Goal: Find specific page/section: Find specific page/section

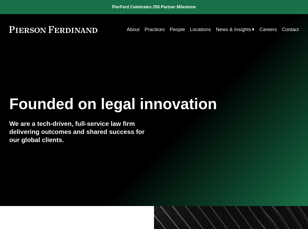
click at [181, 30] on link "People" at bounding box center [177, 30] width 15 height 10
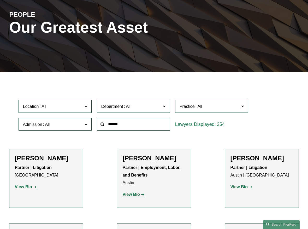
scroll to position [56, 0]
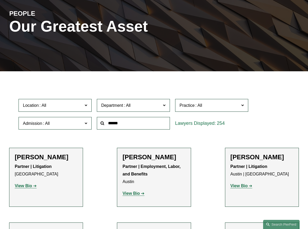
click at [79, 104] on span "Location" at bounding box center [53, 105] width 60 height 7
click at [0, 0] on link "[GEOGRAPHIC_DATA]" at bounding box center [0, 0] width 0 height 0
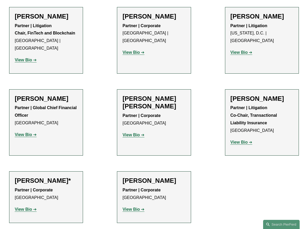
scroll to position [383, 0]
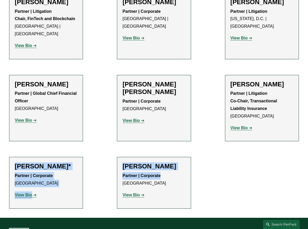
drag, startPoint x: 263, startPoint y: 161, endPoint x: 176, endPoint y: 151, distance: 87.4
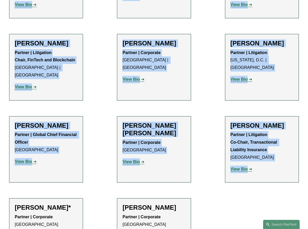
scroll to position [353, 0]
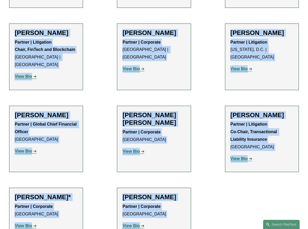
drag, startPoint x: 14, startPoint y: 42, endPoint x: 186, endPoint y: 207, distance: 237.8
click at [186, 207] on ul "Filter Location [GEOGRAPHIC_DATA] [GEOGRAPHIC_DATA] All [GEOGRAPHIC_DATA] [GEOG…" at bounding box center [154, 11] width 308 height 455
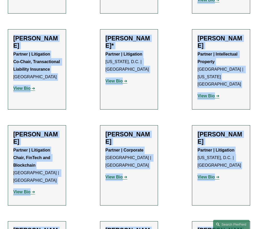
scroll to position [280, 0]
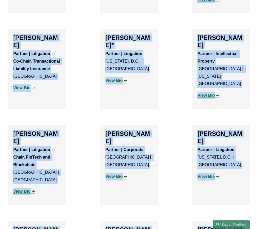
click at [87, 55] on ul "Filter Location [GEOGRAPHIC_DATA] [GEOGRAPHIC_DATA] All [GEOGRAPHIC_DATA] [GEOG…" at bounding box center [129, 107] width 258 height 519
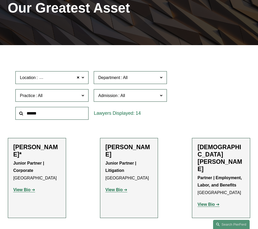
scroll to position [78, 0]
